Goal: Information Seeking & Learning: Learn about a topic

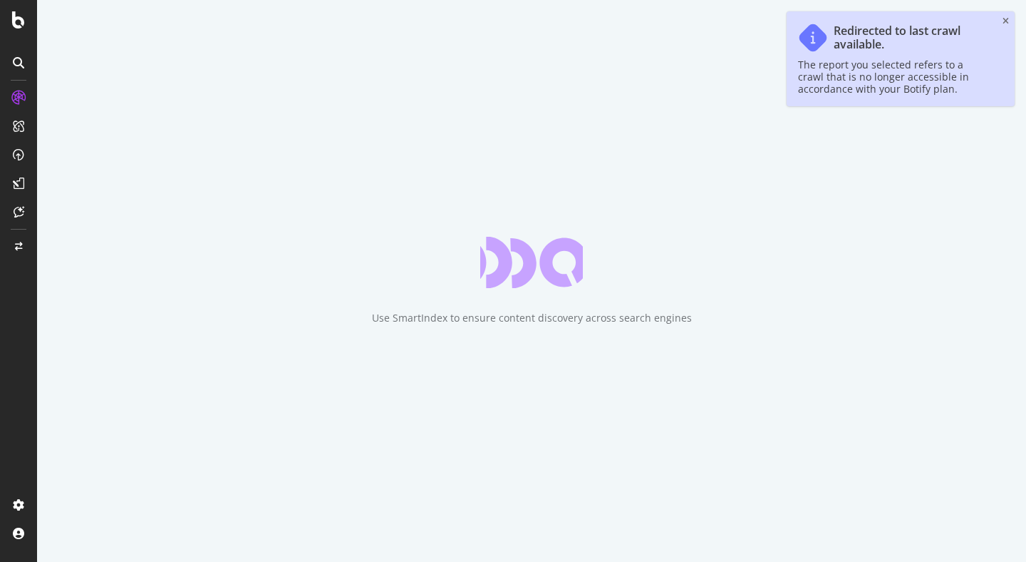
click at [377, 150] on div "Use SmartIndex to ensure content discovery across search engines" at bounding box center [531, 281] width 989 height 562
click at [1007, 26] on div "Redirected to last crawl available. The report you selected refers to a crawl t…" at bounding box center [901, 58] width 228 height 95
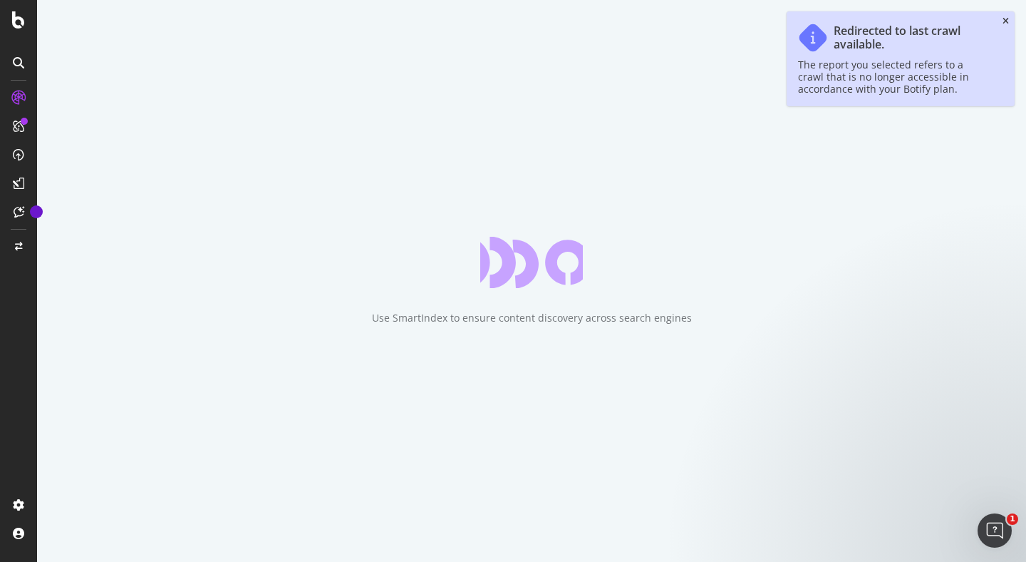
click at [1006, 20] on icon "close toast" at bounding box center [1006, 21] width 6 height 9
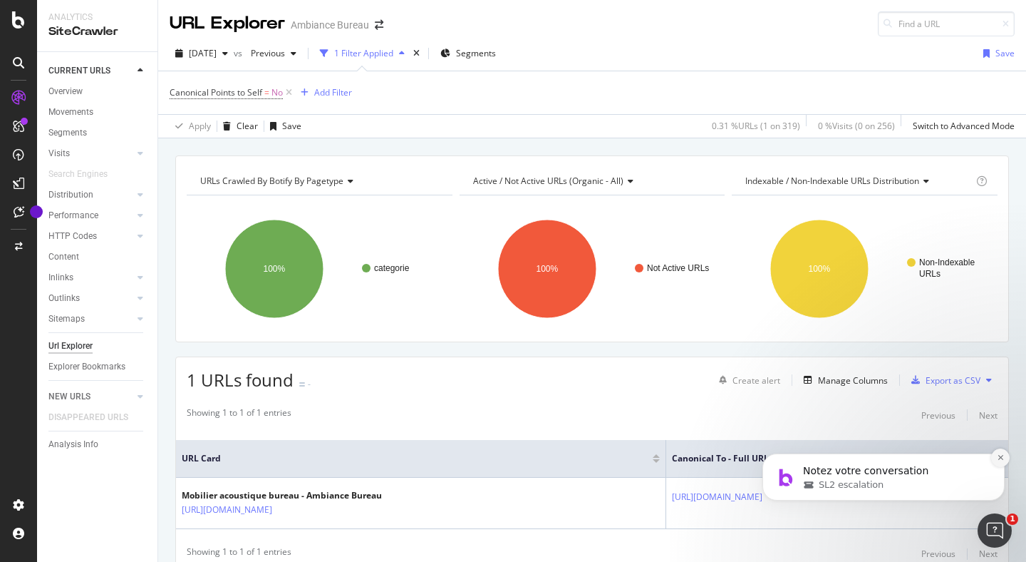
click at [1003, 460] on icon "Dismiss notification" at bounding box center [1001, 457] width 8 height 8
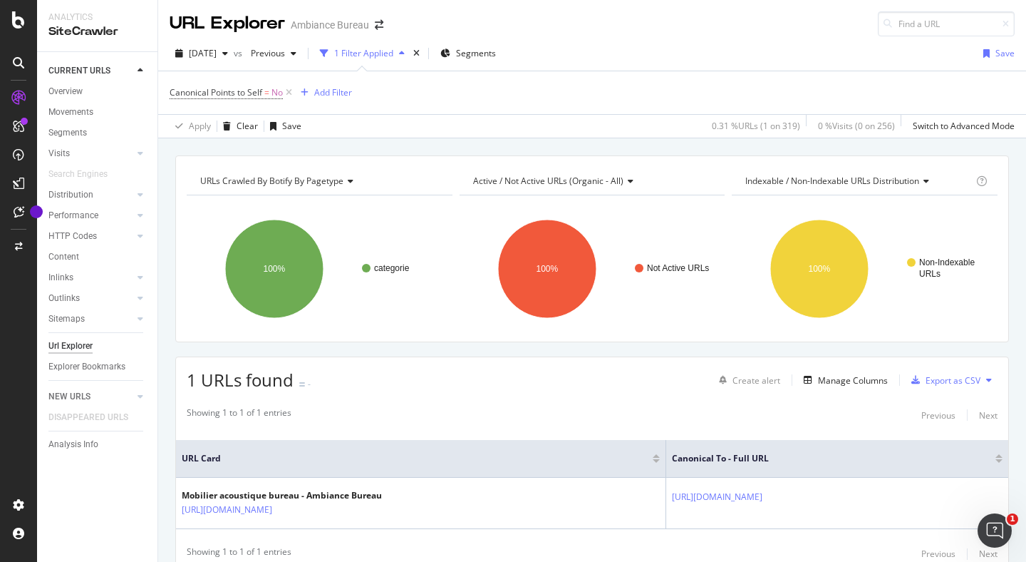
click at [388, 197] on div "categorie 100% pagetype Crawled URLs categorie 1 categorie" at bounding box center [320, 262] width 266 height 135
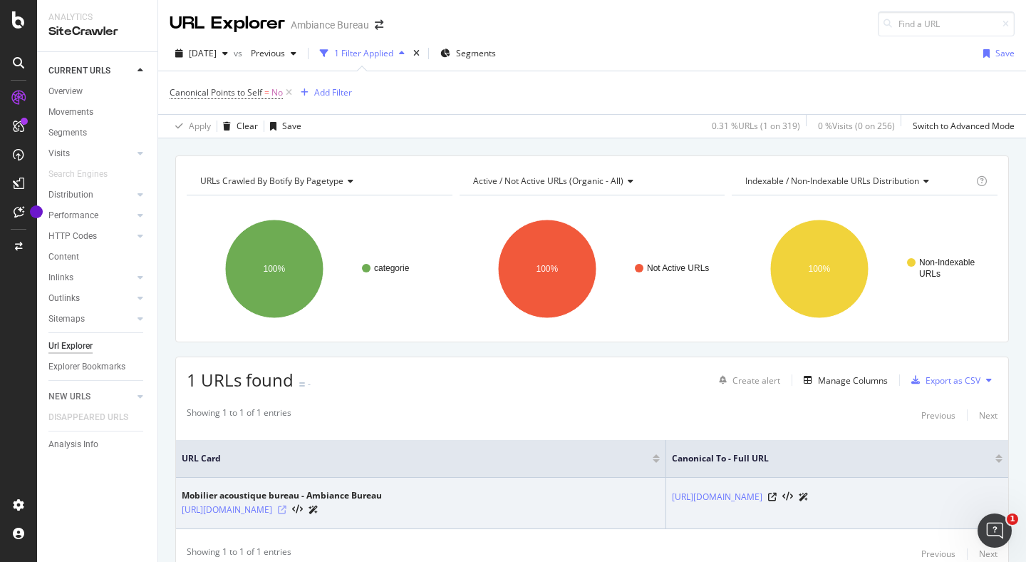
click at [287, 509] on icon at bounding box center [282, 509] width 9 height 9
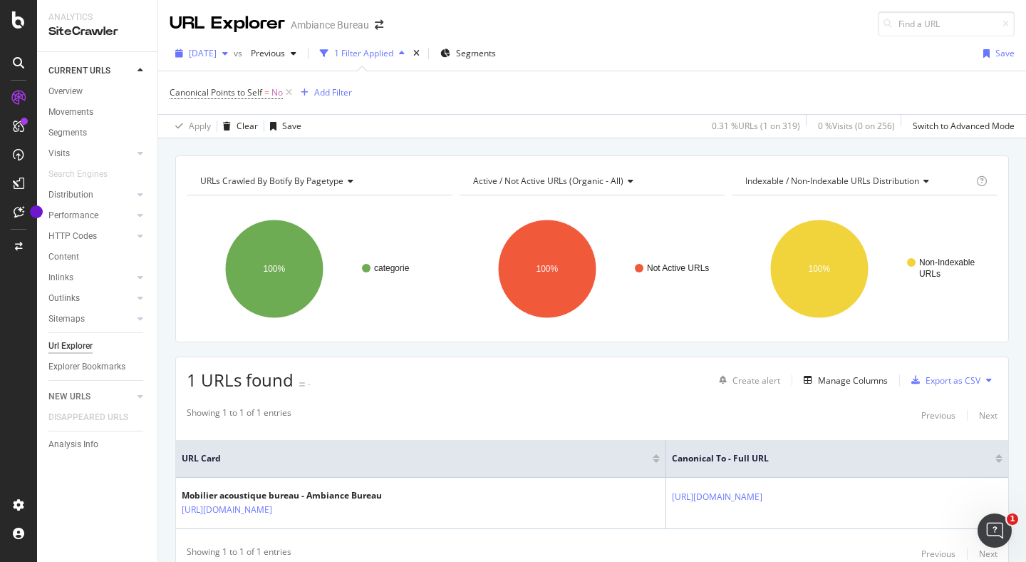
click at [216, 54] on span "[DATE]" at bounding box center [203, 53] width 28 height 12
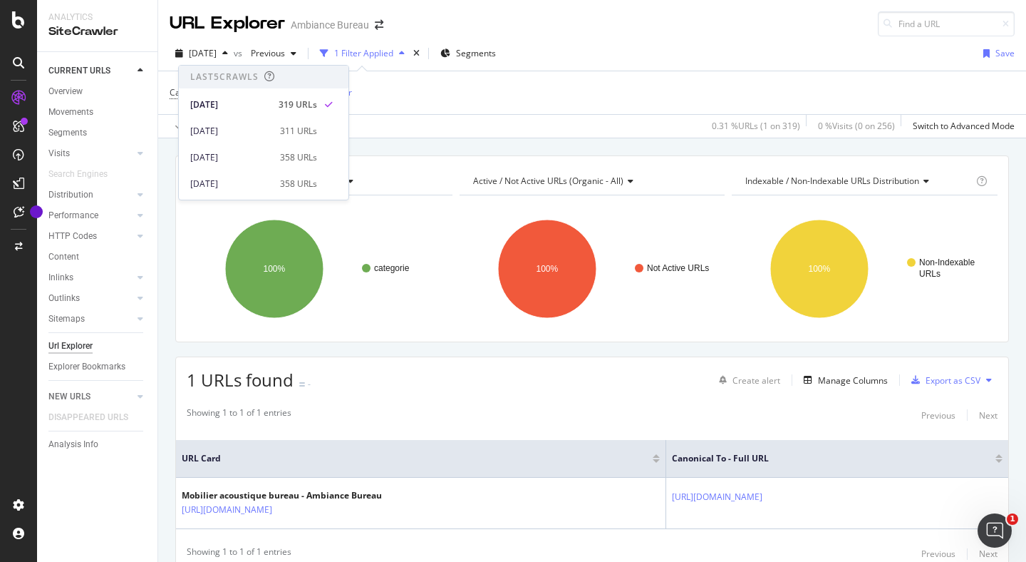
click at [550, 141] on div "URLs Crawled By Botify By pagetype Chart (by Value) Table Expand Export as CSV …" at bounding box center [592, 155] width 868 height 34
